Goal: Transaction & Acquisition: Purchase product/service

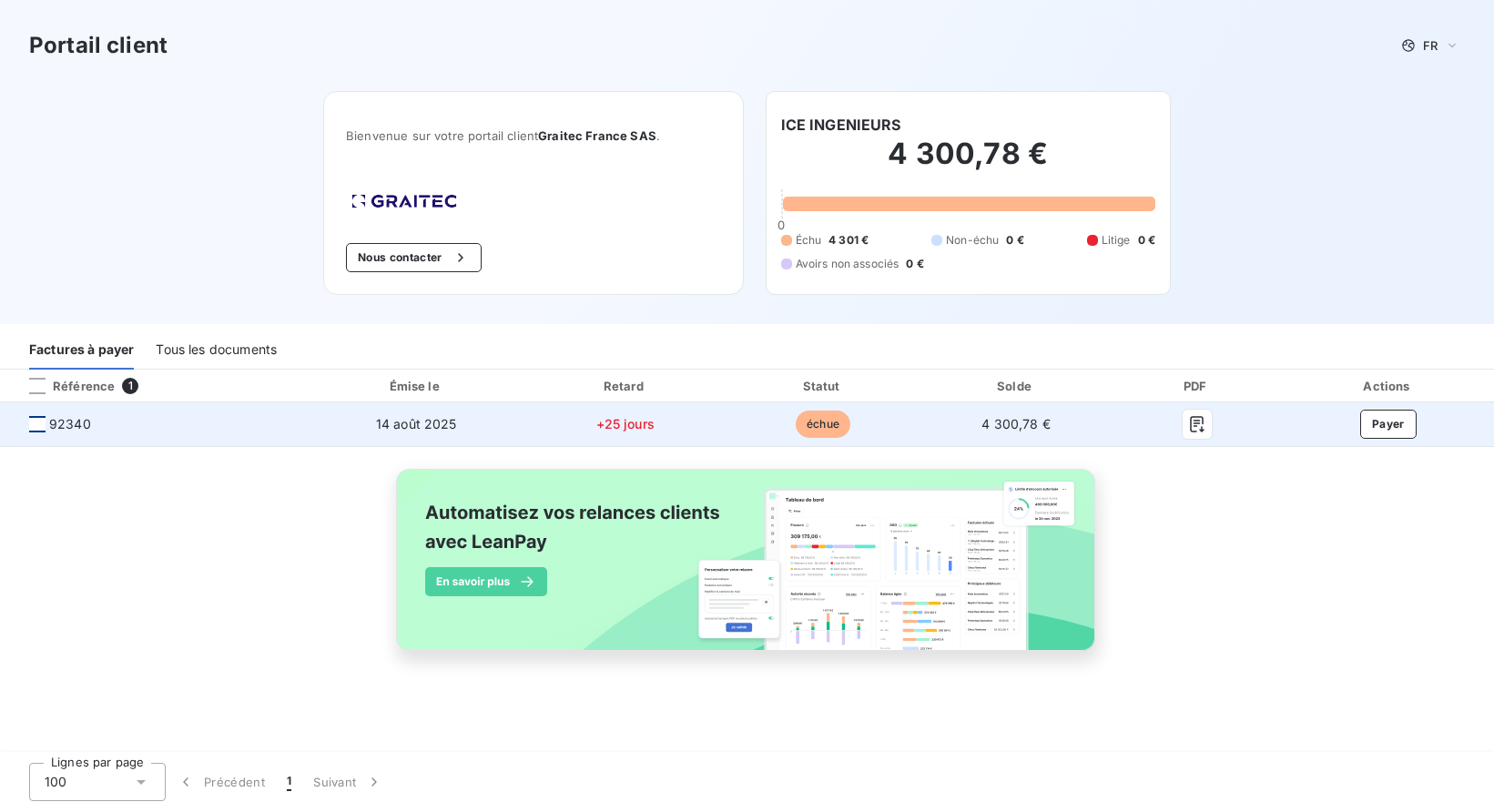
click at [29, 427] on div at bounding box center [37, 424] width 16 height 16
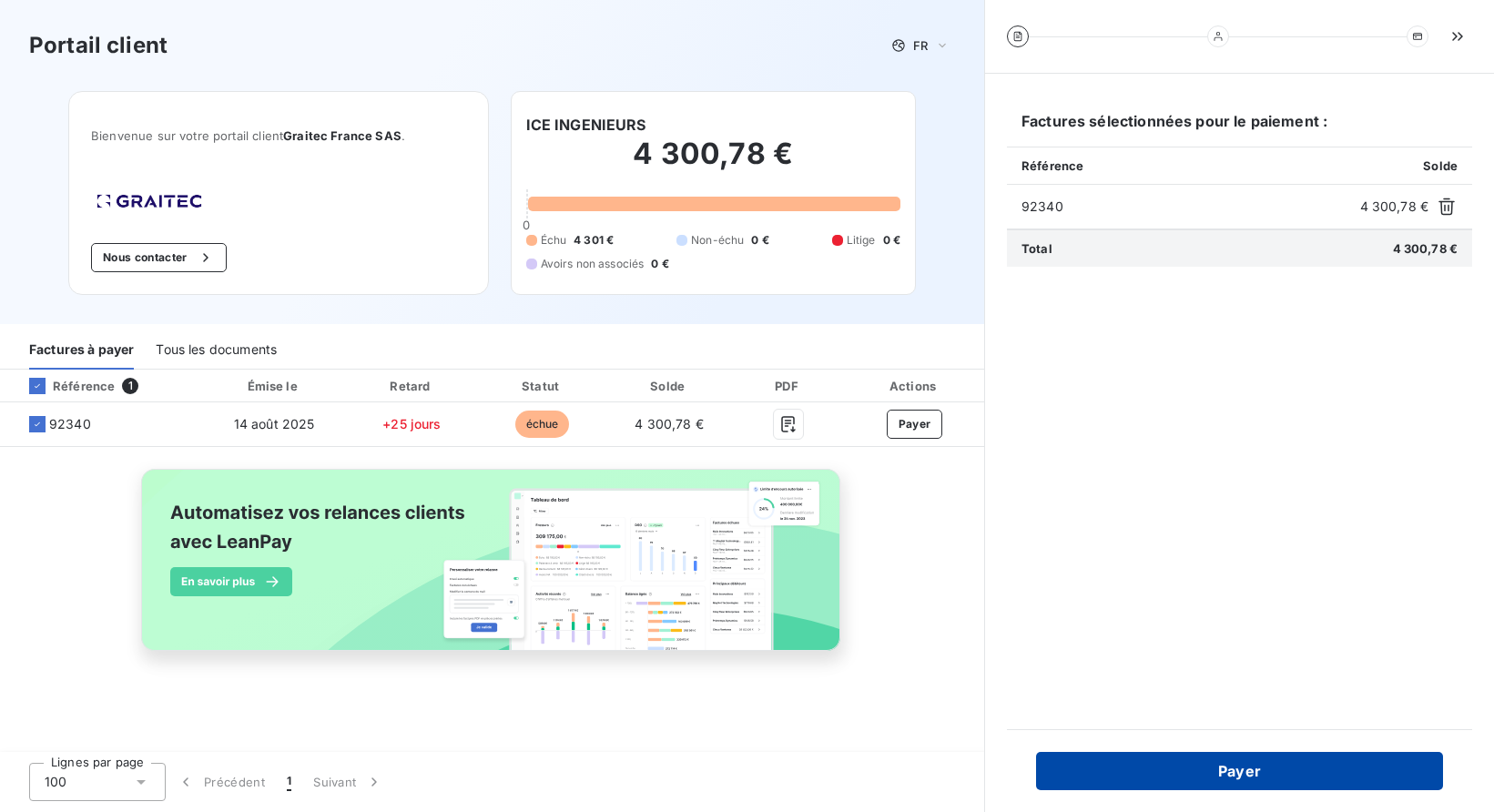
click at [1174, 765] on button "Payer" at bounding box center [1240, 772] width 407 height 39
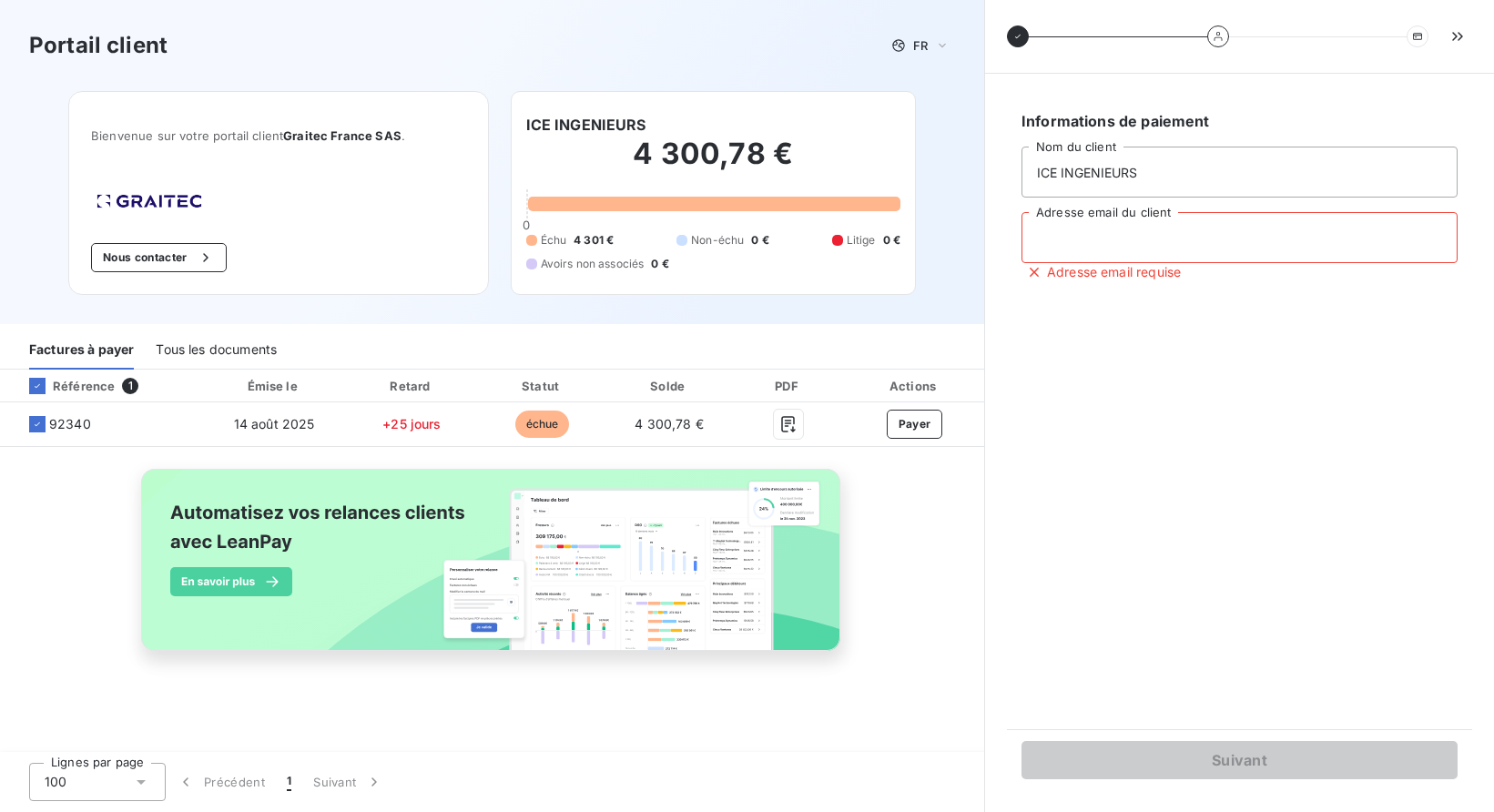
click at [1114, 252] on input "Adresse email du client" at bounding box center [1240, 237] width 436 height 51
type input "i"
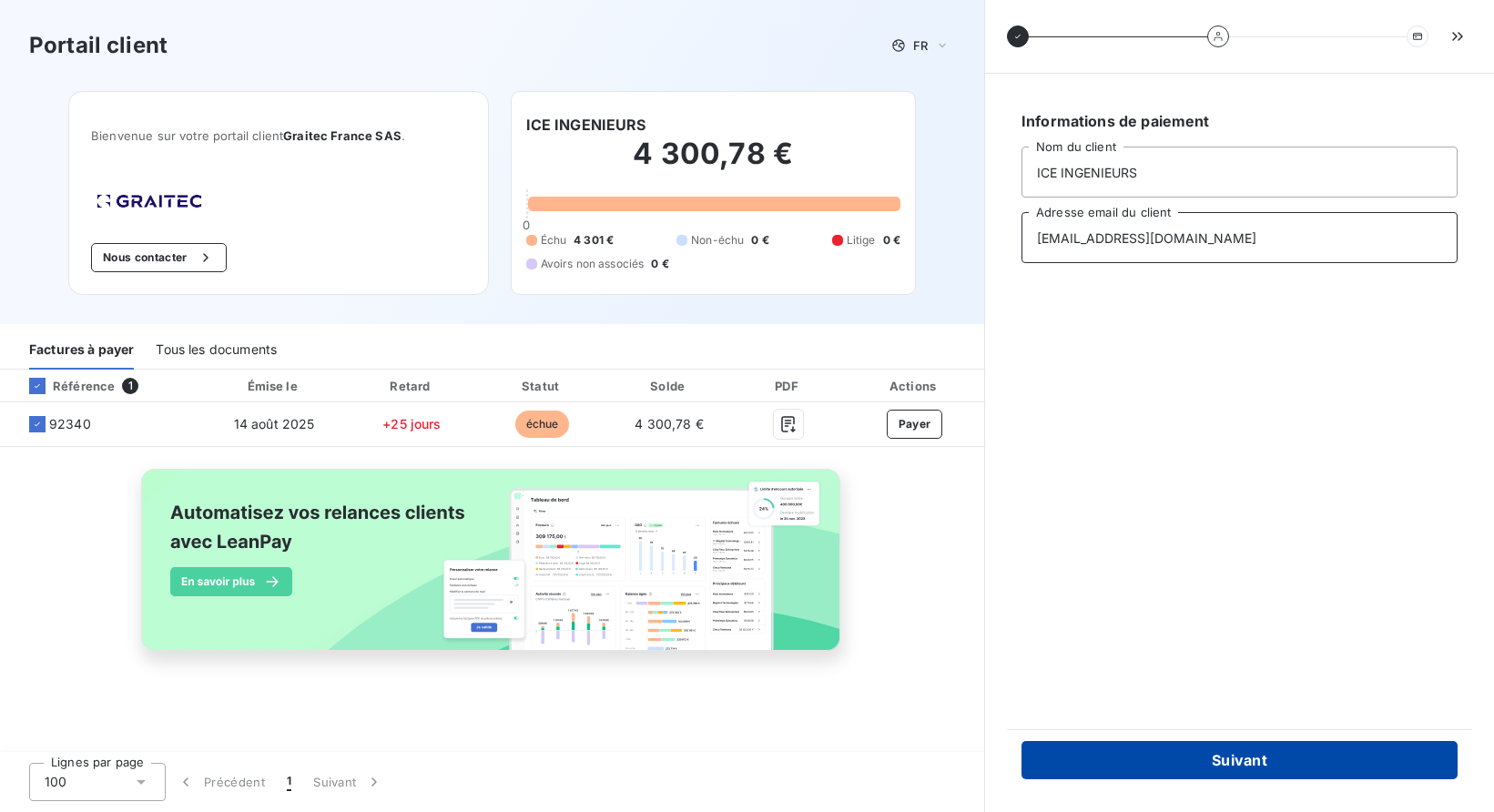
type input "[EMAIL_ADDRESS][DOMAIN_NAME]"
click at [1236, 760] on button "Suivant" at bounding box center [1240, 760] width 436 height 39
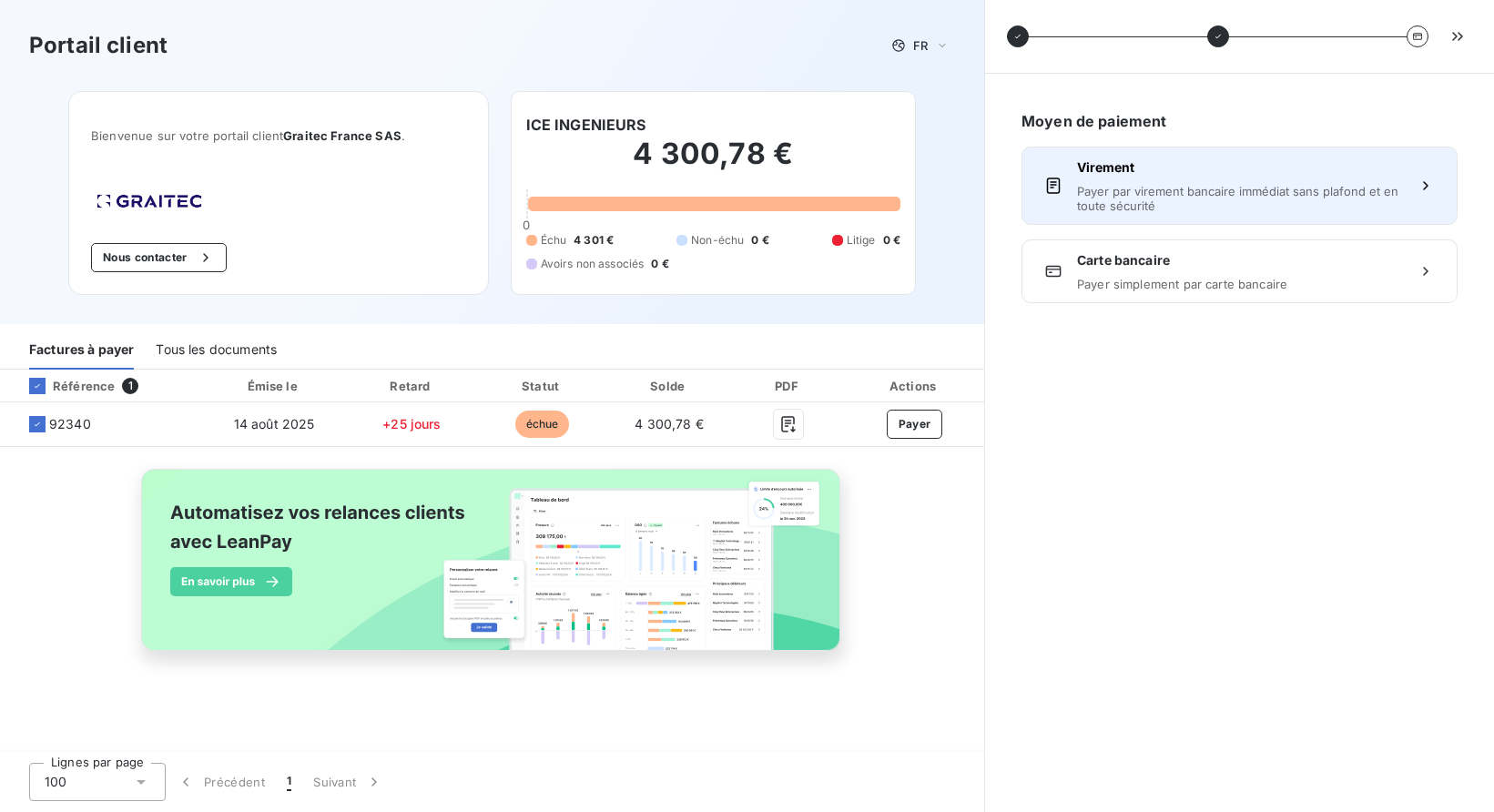
click at [1196, 168] on span "Virement" at bounding box center [1239, 167] width 325 height 18
